Goal: Transaction & Acquisition: Purchase product/service

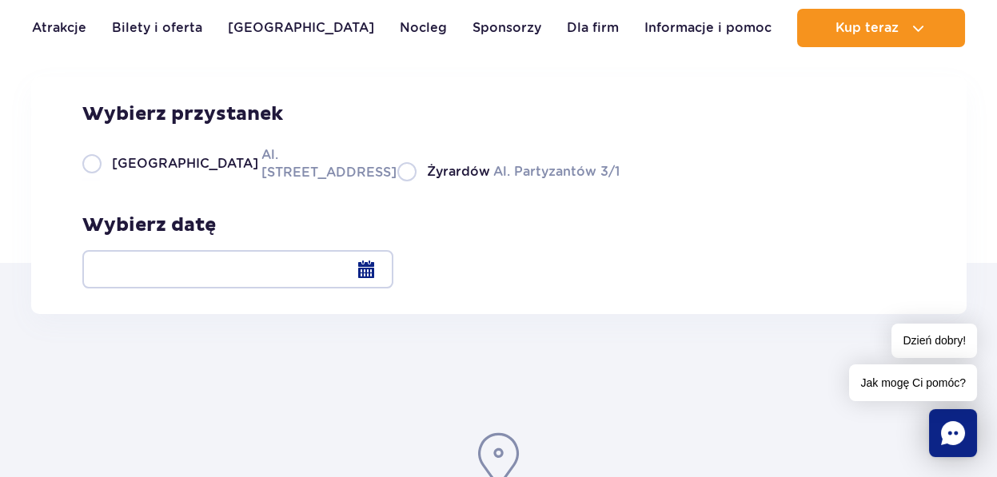
scroll to position [240, 0]
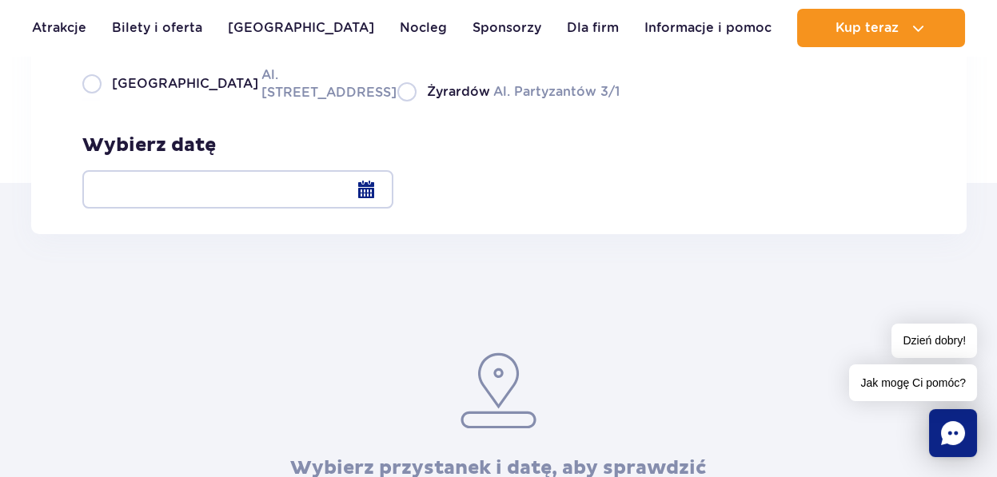
click at [89, 102] on label "Warszawa Al. [STREET_ADDRESS]" at bounding box center [230, 84] width 296 height 36
click at [89, 102] on input "Warszawa Al. [STREET_ADDRESS]" at bounding box center [91, 99] width 18 height 3
radio input "true"
click at [89, 102] on label "Warszawa Al. [STREET_ADDRESS]" at bounding box center [230, 84] width 296 height 36
click at [89, 102] on input "Warszawa Al. [STREET_ADDRESS]" at bounding box center [91, 99] width 18 height 3
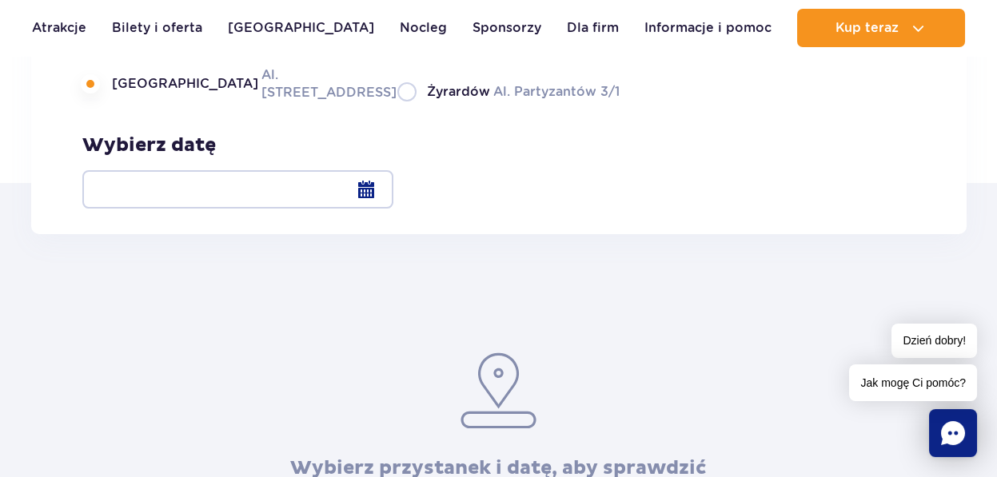
click at [393, 187] on div at bounding box center [237, 189] width 311 height 38
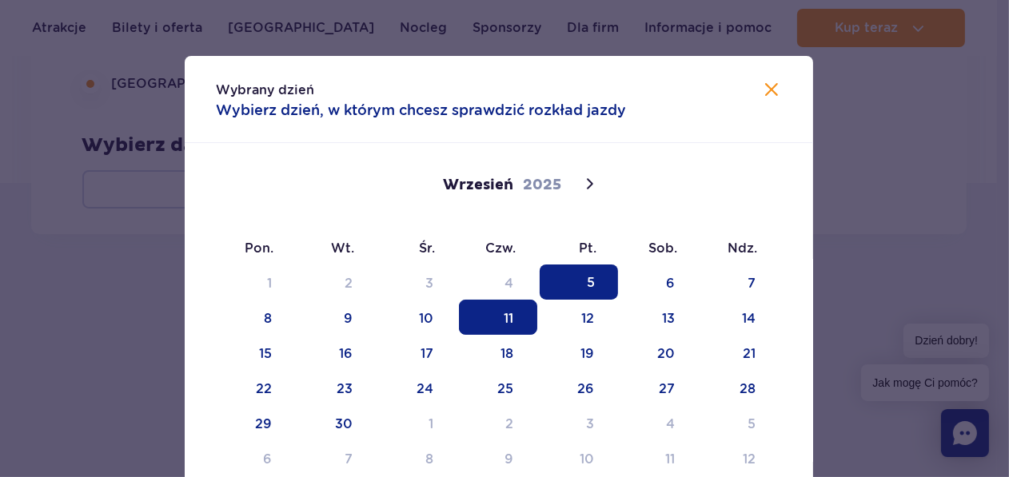
click at [507, 320] on span "11" at bounding box center [498, 317] width 78 height 35
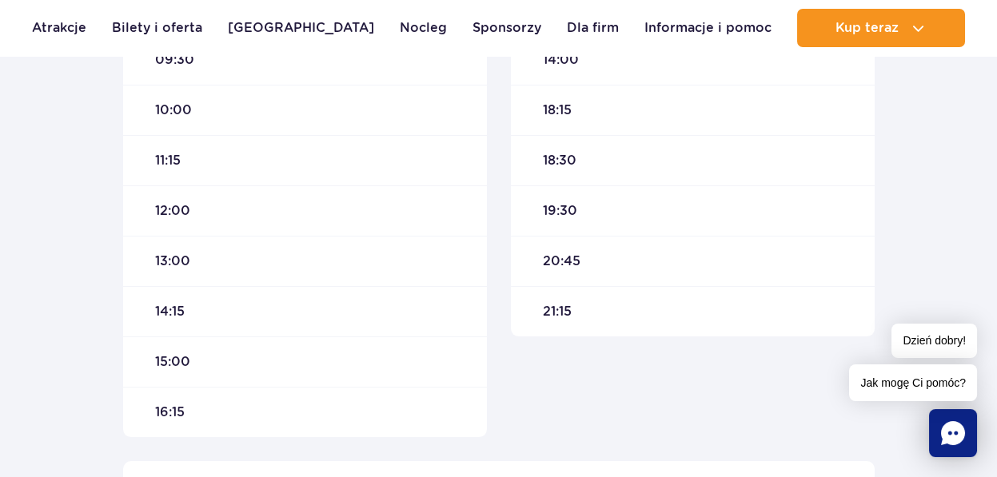
scroll to position [719, 0]
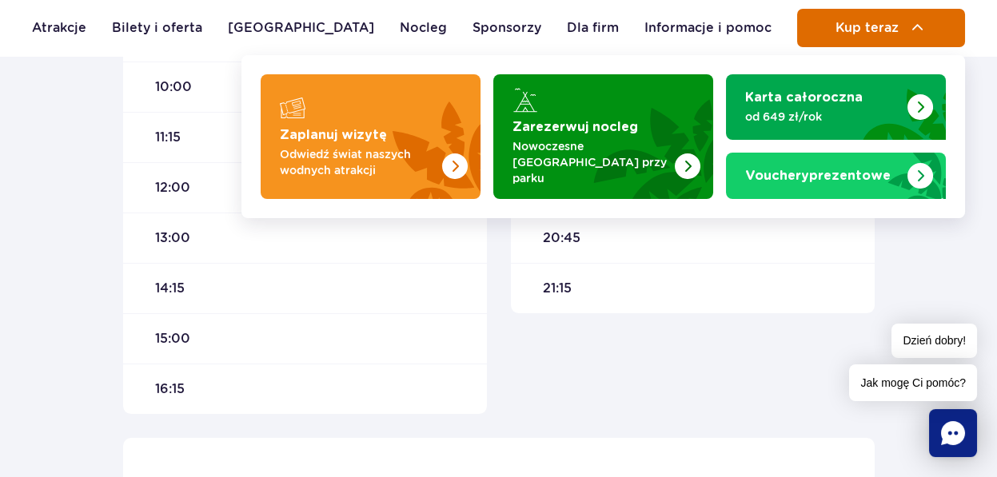
click at [889, 23] on span "Kup teraz" at bounding box center [866, 28] width 63 height 14
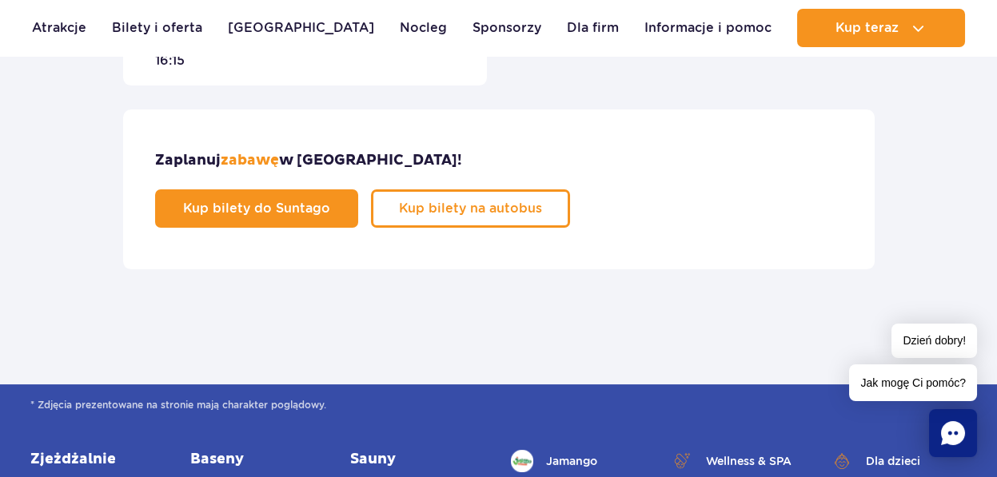
scroll to position [879, 0]
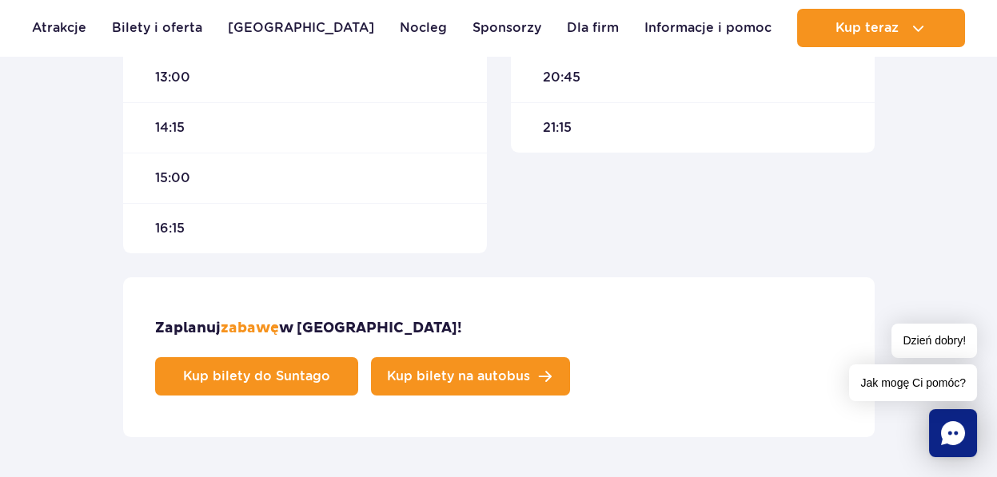
click at [570, 357] on link "Kup bilety na autobus" at bounding box center [470, 376] width 199 height 38
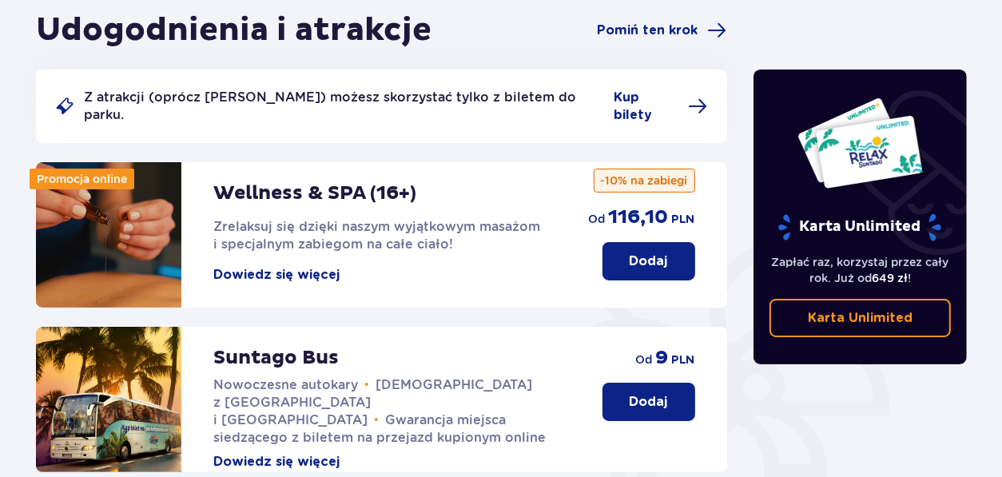
scroll to position [160, 0]
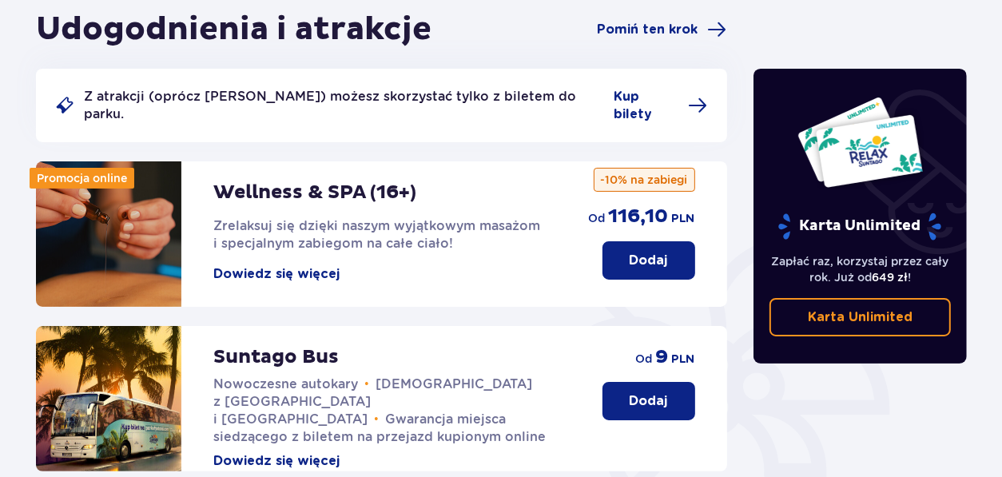
click at [661, 392] on p "Dodaj" at bounding box center [649, 401] width 38 height 18
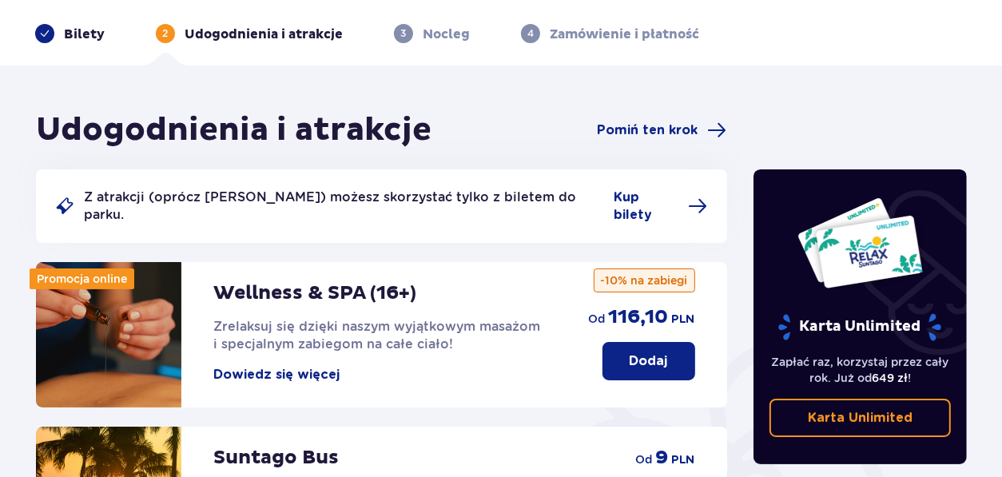
scroll to position [79, 0]
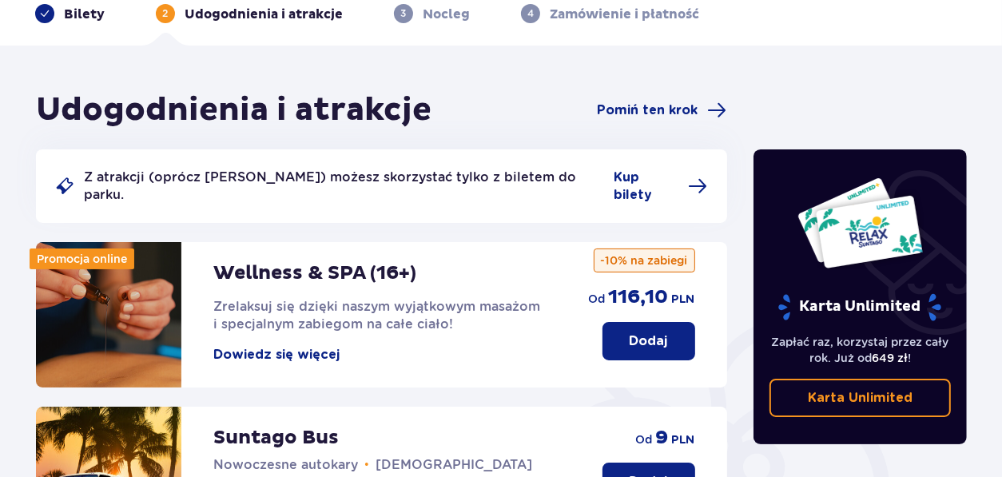
click at [671, 463] on button "Dodaj" at bounding box center [649, 482] width 93 height 38
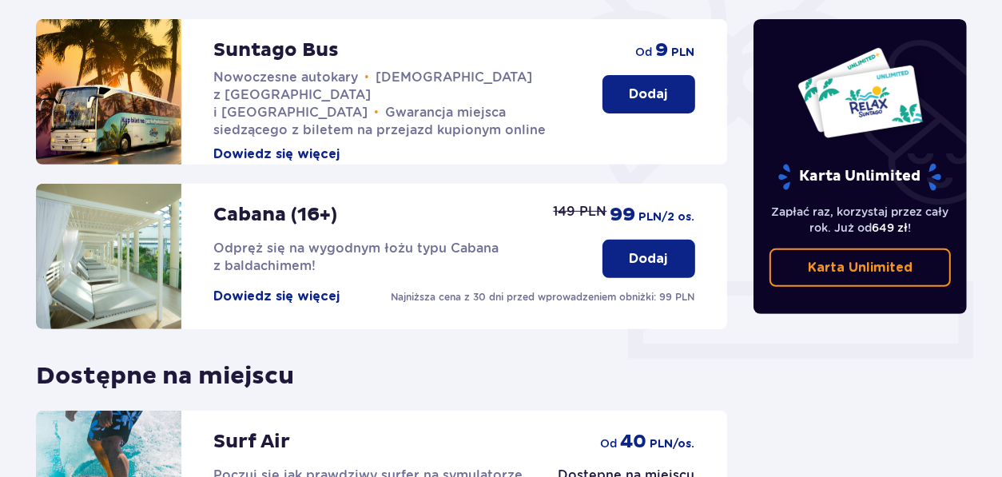
scroll to position [480, 0]
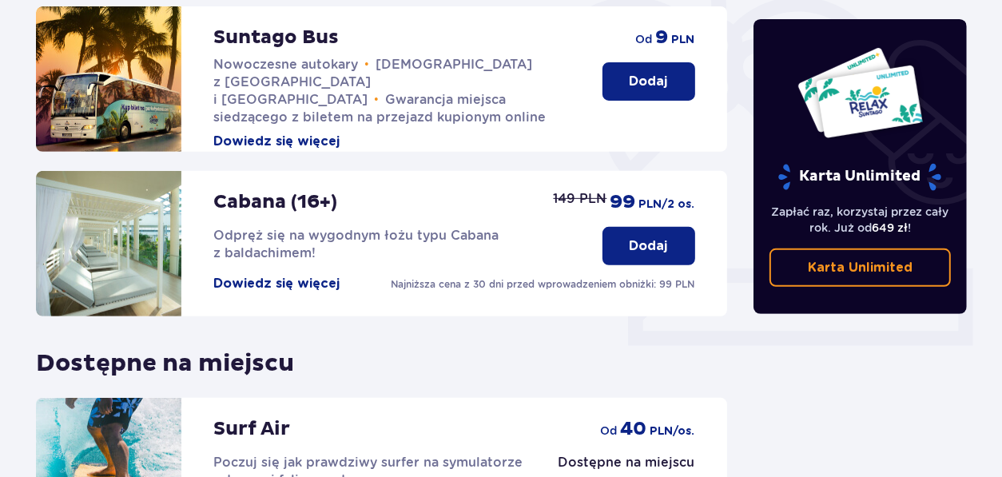
click at [630, 76] on button "Dodaj" at bounding box center [649, 81] width 93 height 38
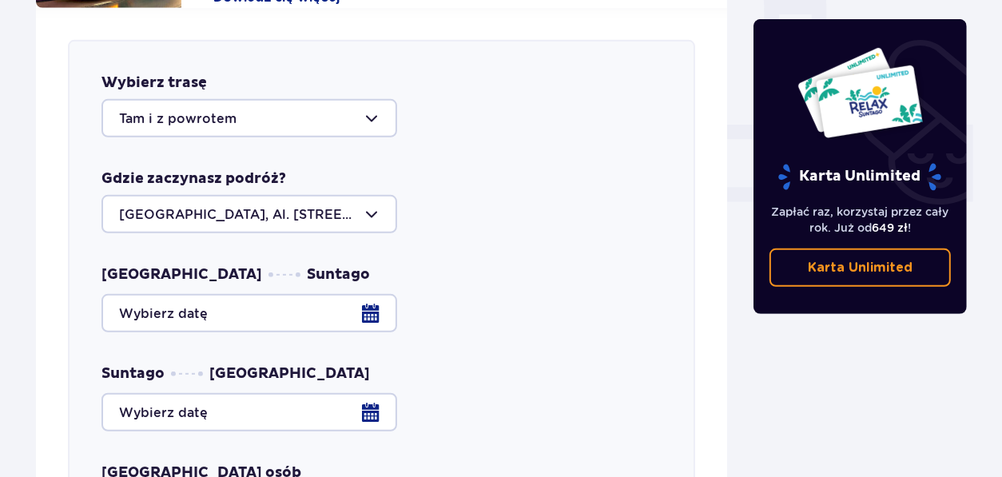
scroll to position [628, 0]
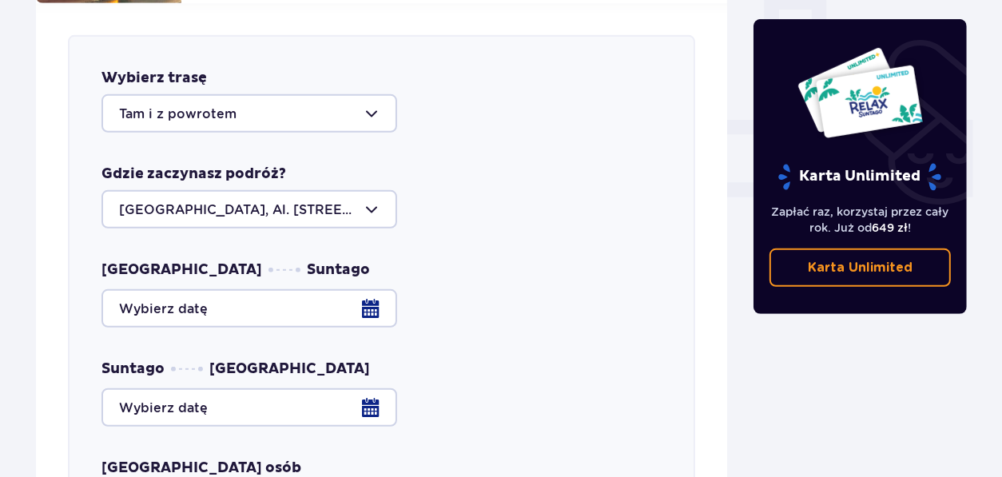
click at [148, 296] on div at bounding box center [382, 308] width 560 height 38
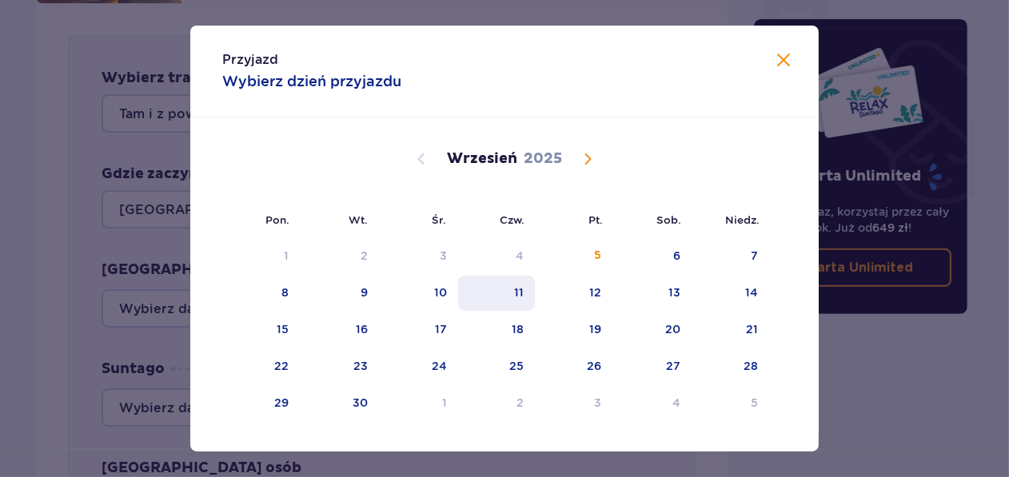
click at [509, 290] on div "11" at bounding box center [497, 293] width 78 height 35
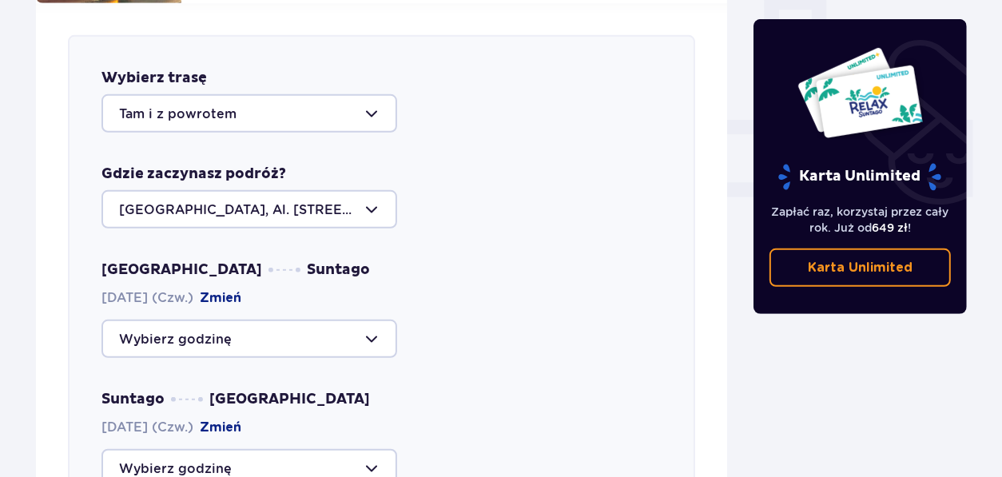
click at [232, 320] on div at bounding box center [250, 339] width 296 height 38
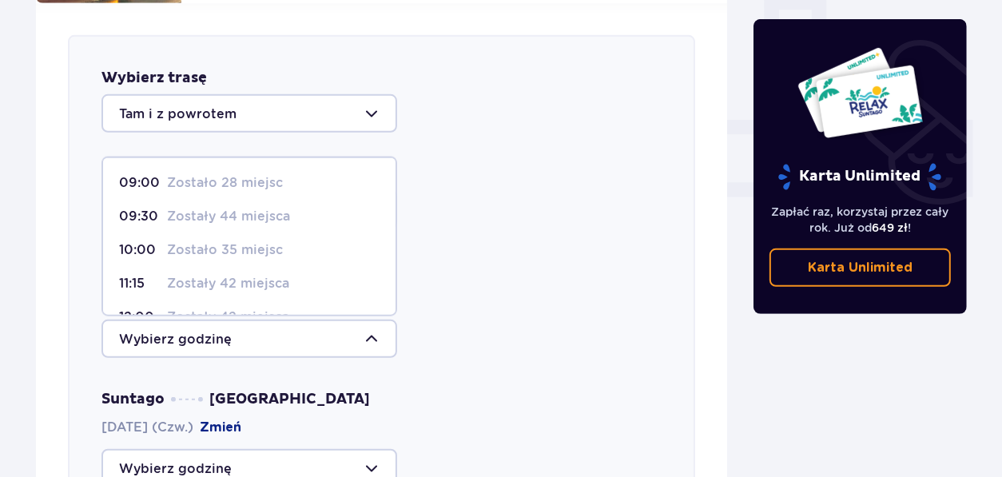
scroll to position [161, 0]
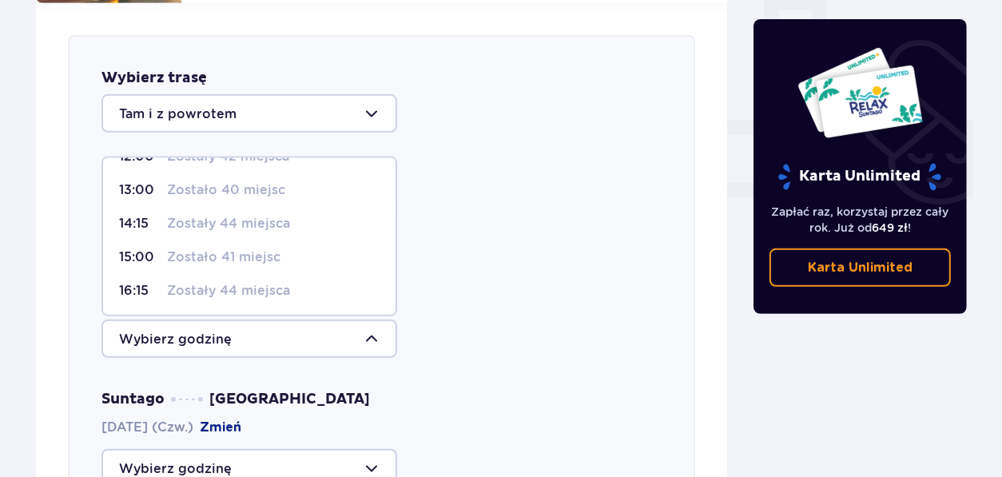
click at [137, 282] on p "16:15" at bounding box center [140, 291] width 42 height 18
click at [137, 289] on span "11.09.2025 (Czw.) Zmień" at bounding box center [172, 298] width 140 height 18
type input "16:15"
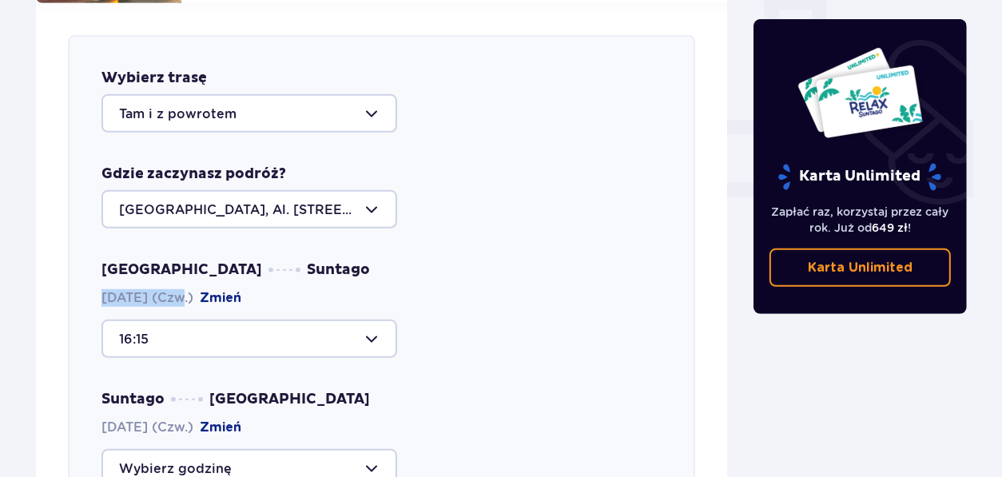
scroll to position [707, 0]
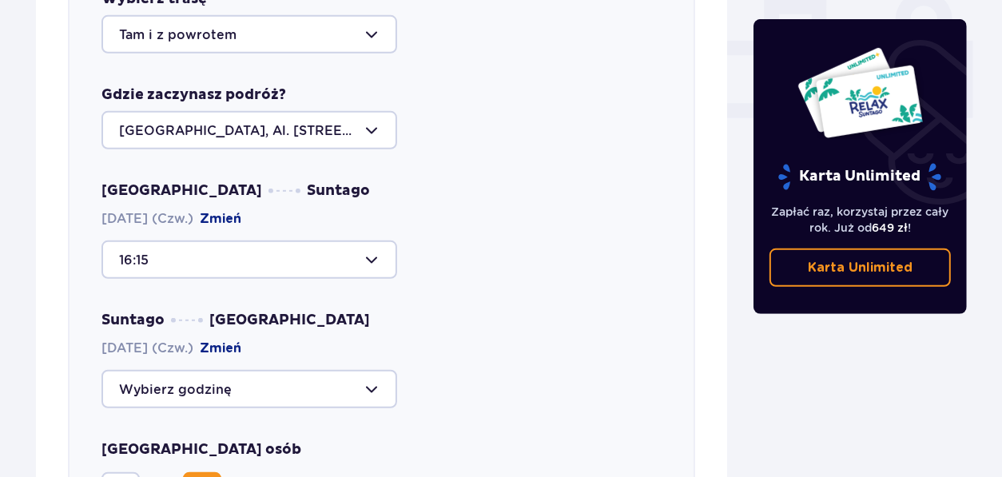
click at [240, 373] on div at bounding box center [250, 389] width 296 height 38
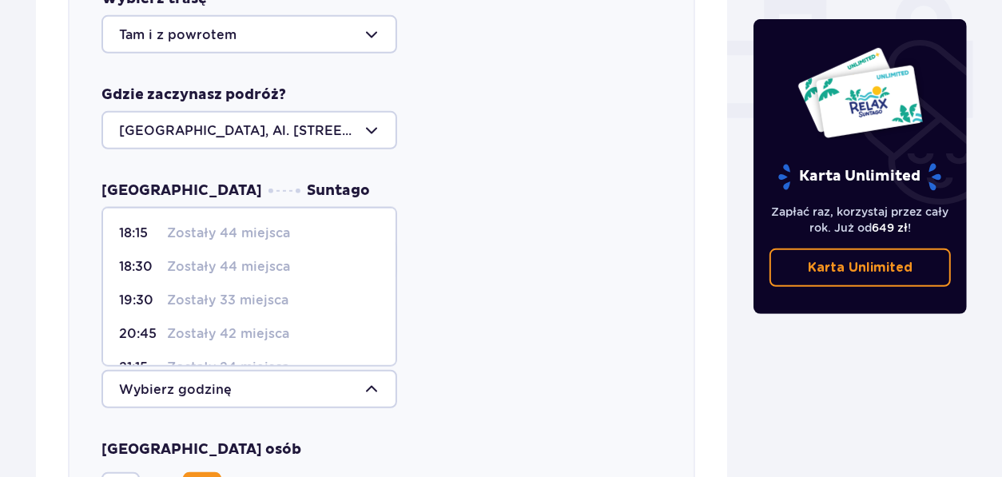
click at [205, 325] on p "Zostały 42 miejsca" at bounding box center [228, 334] width 122 height 18
type input "20:45"
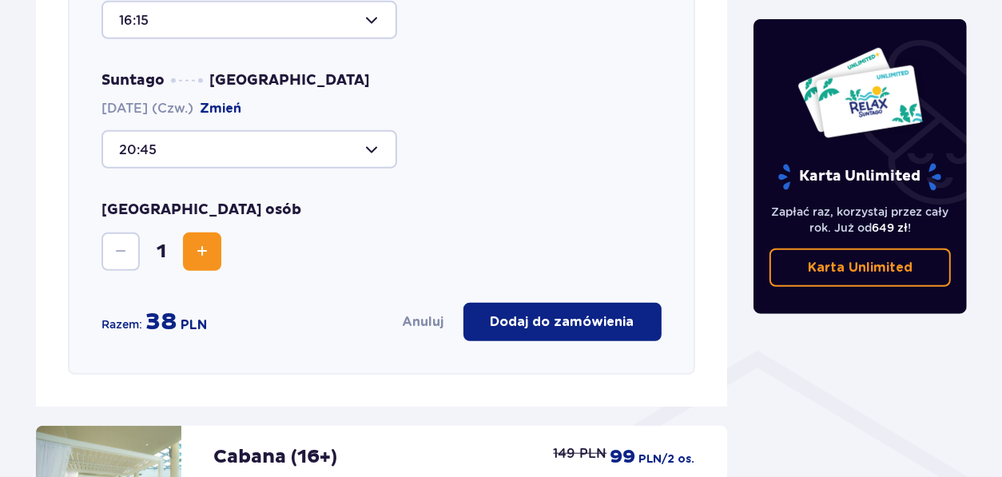
scroll to position [948, 0]
click at [533, 313] on p "Dodaj do zamówienia" at bounding box center [563, 322] width 144 height 18
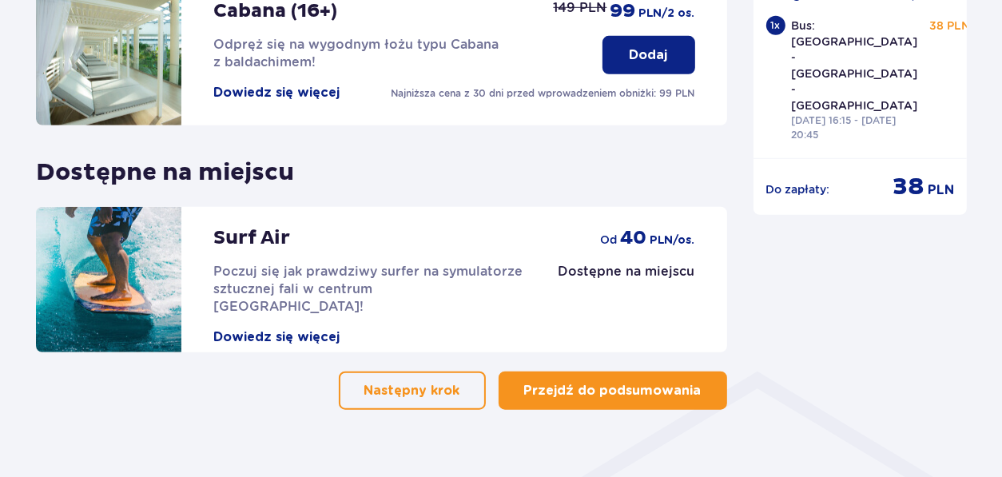
scroll to position [938, 0]
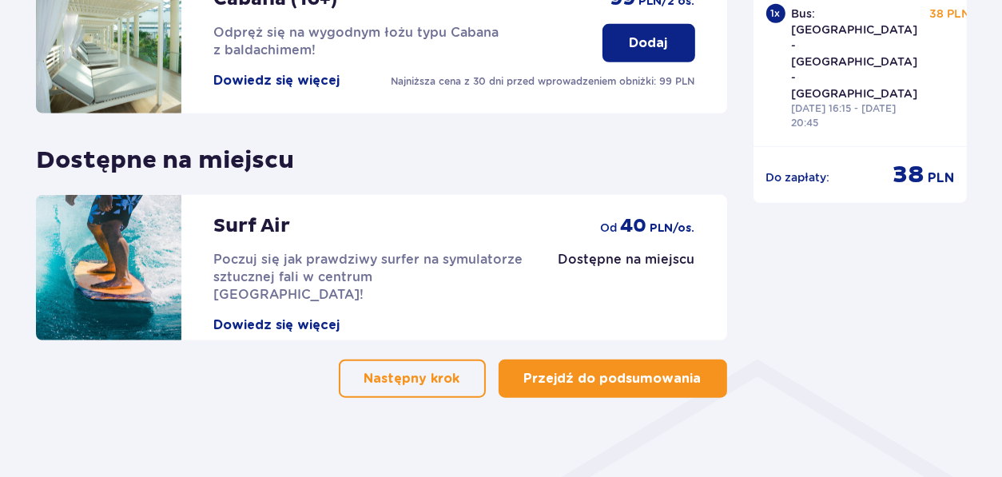
click at [667, 370] on p "Przejdź do podsumowania" at bounding box center [612, 379] width 177 height 18
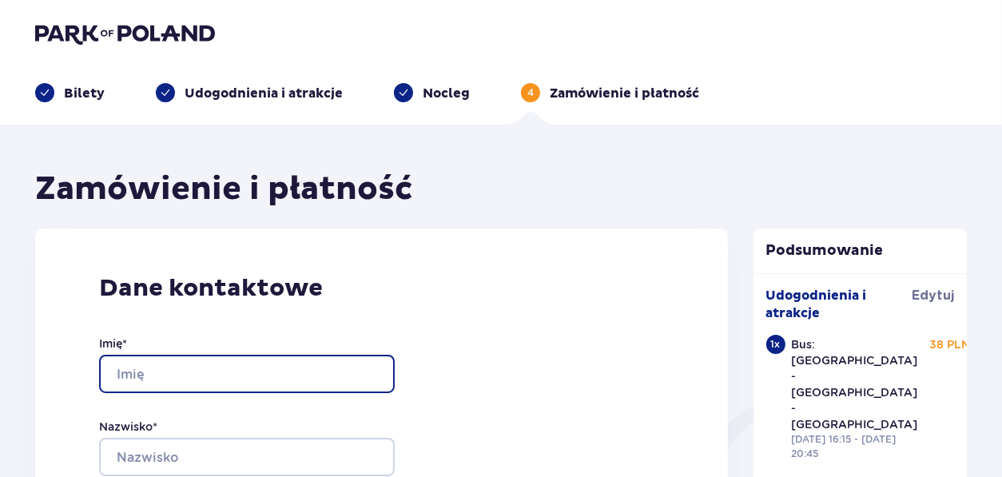
click at [229, 369] on input "Imię *" at bounding box center [247, 374] width 296 height 38
click at [137, 372] on input "Imię *" at bounding box center [247, 374] width 296 height 38
type input "Aleksandra"
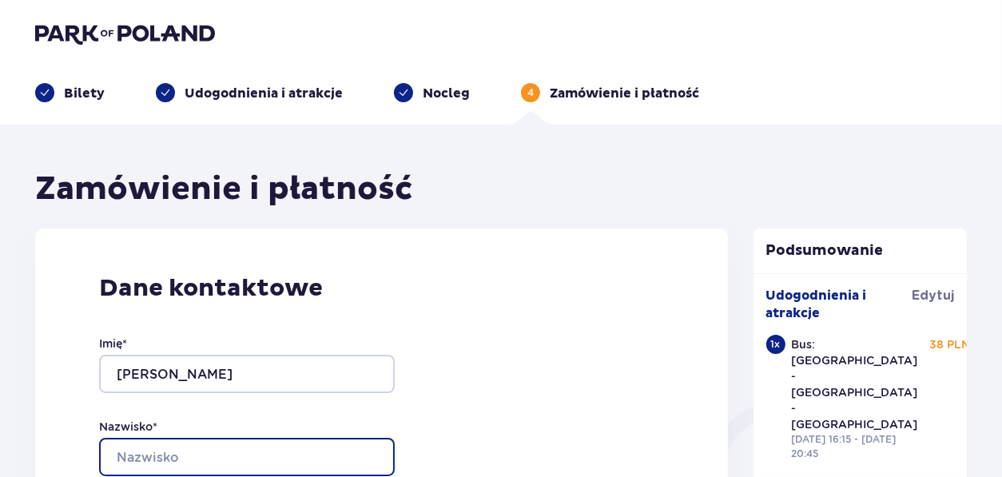
type input "Kowalska"
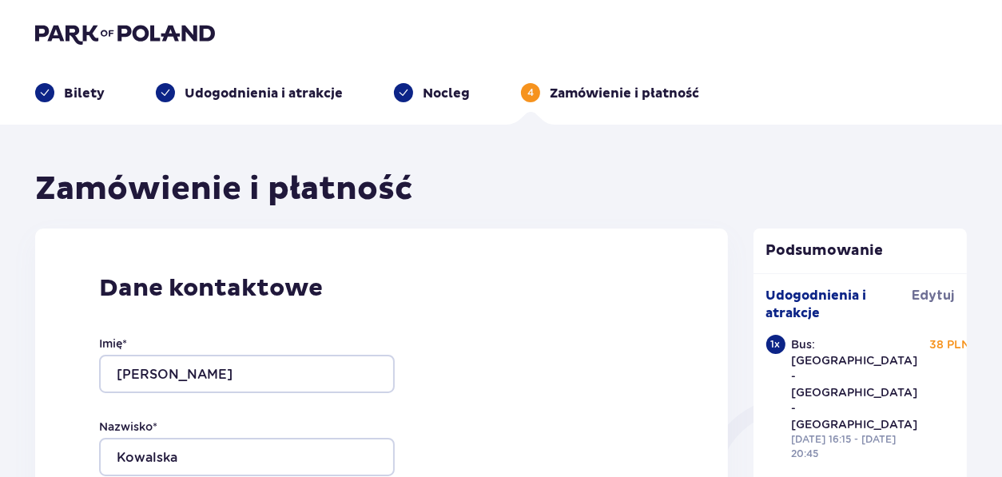
type input "ola_kol@wp.pl"
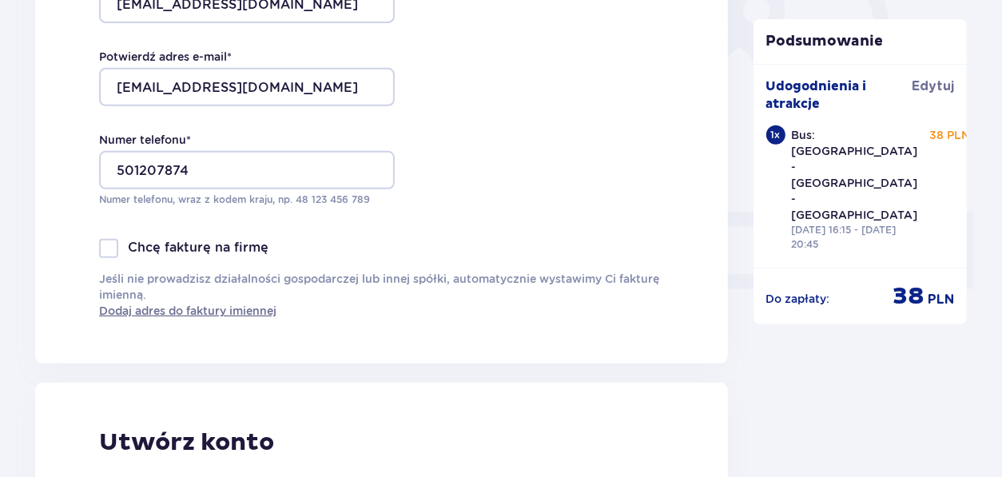
scroll to position [560, 0]
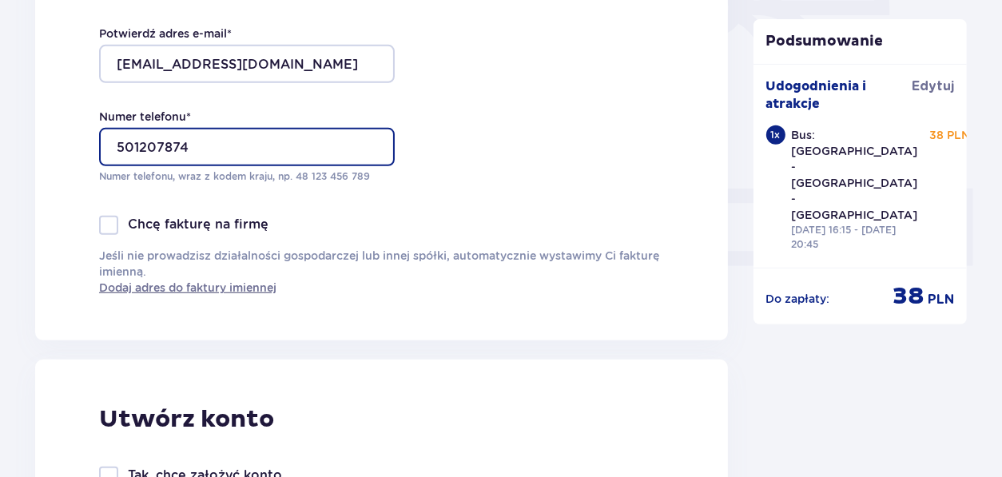
click at [288, 153] on input "501207874" at bounding box center [247, 147] width 296 height 38
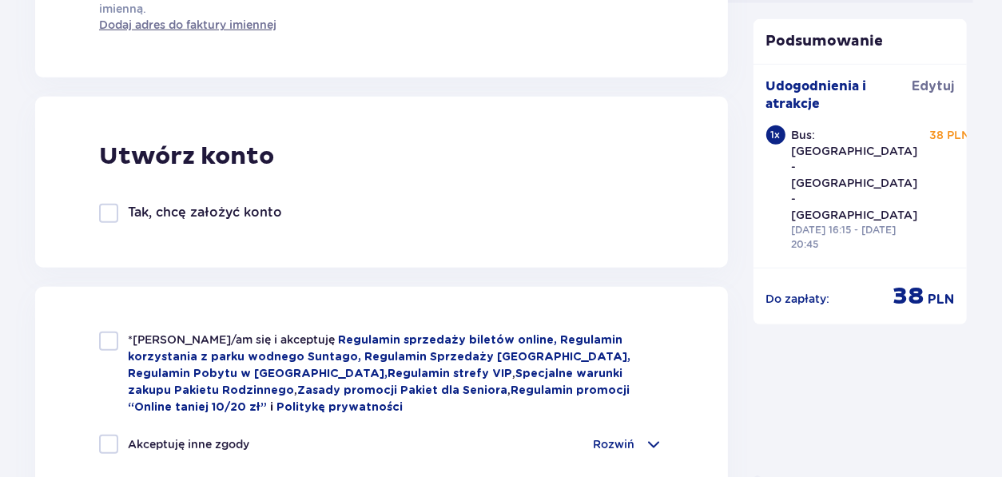
scroll to position [879, 0]
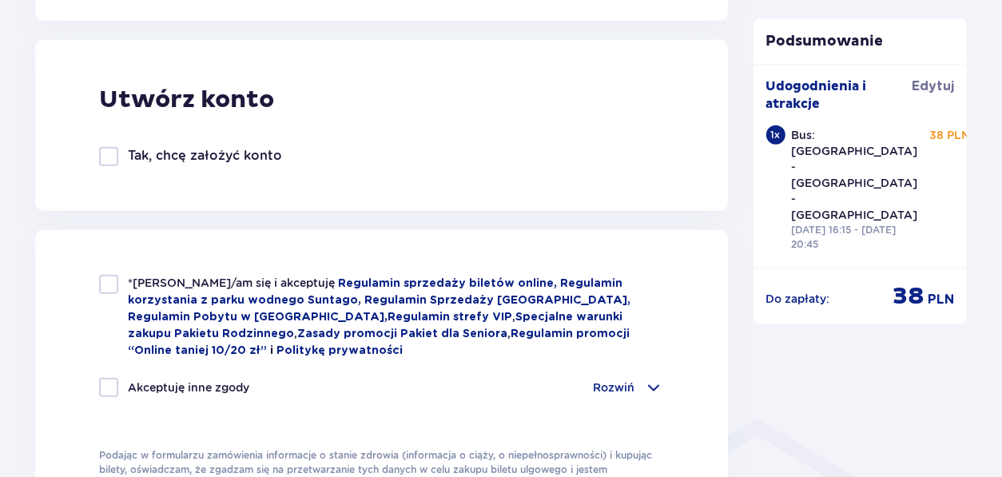
type input "501207873"
click at [104, 290] on div at bounding box center [108, 284] width 19 height 19
checkbox input "true"
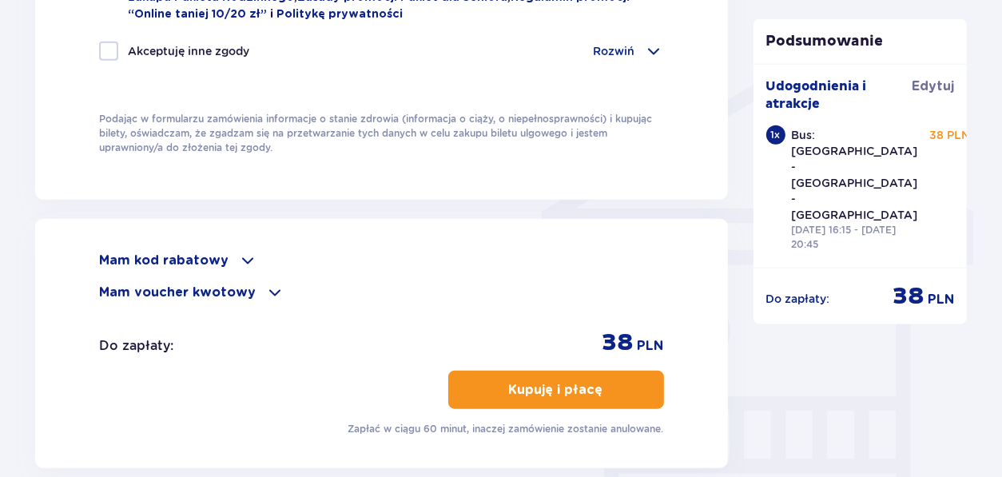
scroll to position [1279, 0]
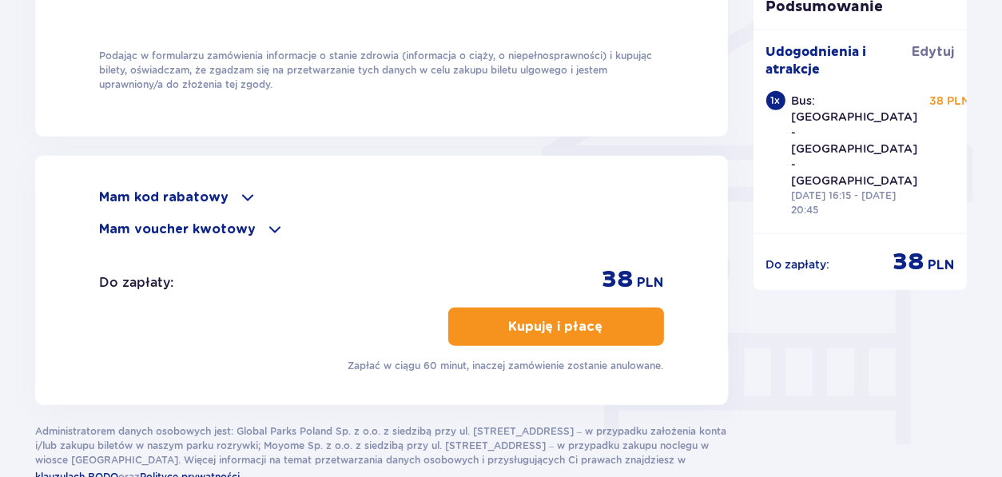
click at [527, 333] on button "Kupuję i płacę" at bounding box center [556, 327] width 216 height 38
click at [584, 325] on p "Kupuję i płacę" at bounding box center [556, 327] width 94 height 18
